Goal: Task Accomplishment & Management: Manage account settings

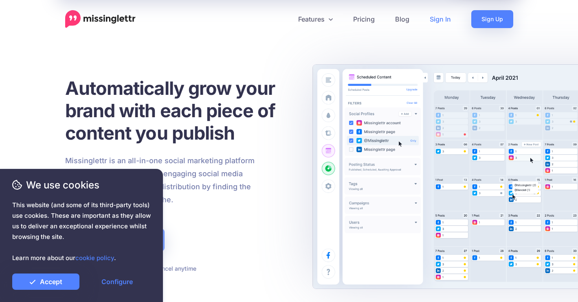
click at [450, 15] on link "Sign In" at bounding box center [440, 19] width 42 height 18
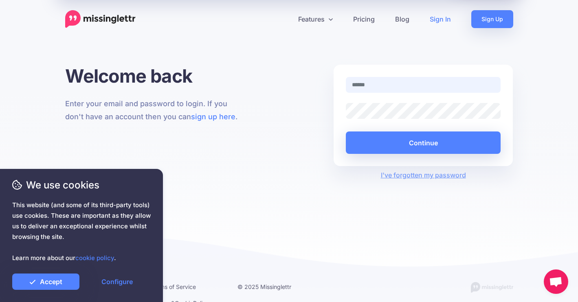
type input "**********"
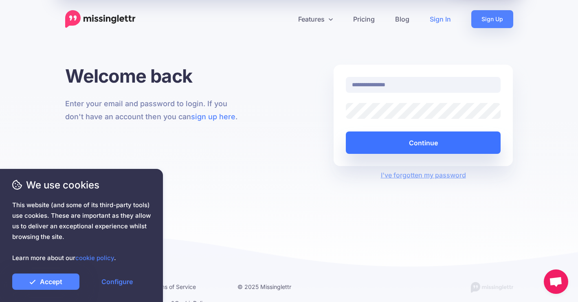
click at [407, 147] on button "Continue" at bounding box center [423, 143] width 155 height 22
